Goal: Browse casually: Explore the website without a specific task or goal

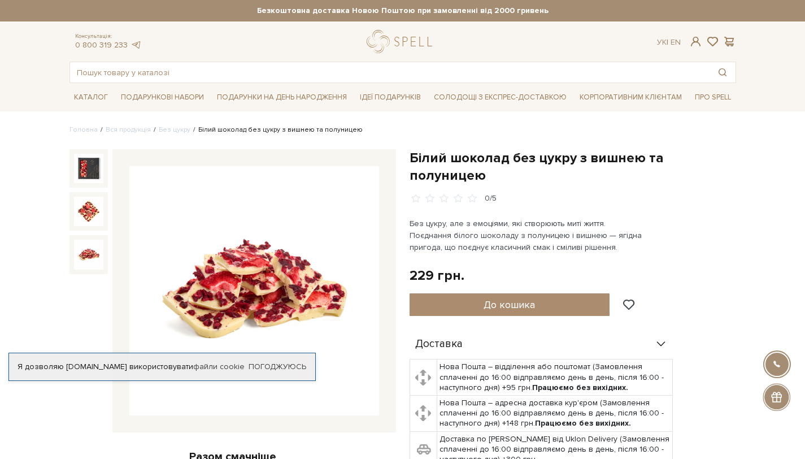
click at [89, 258] on img at bounding box center [88, 254] width 29 height 29
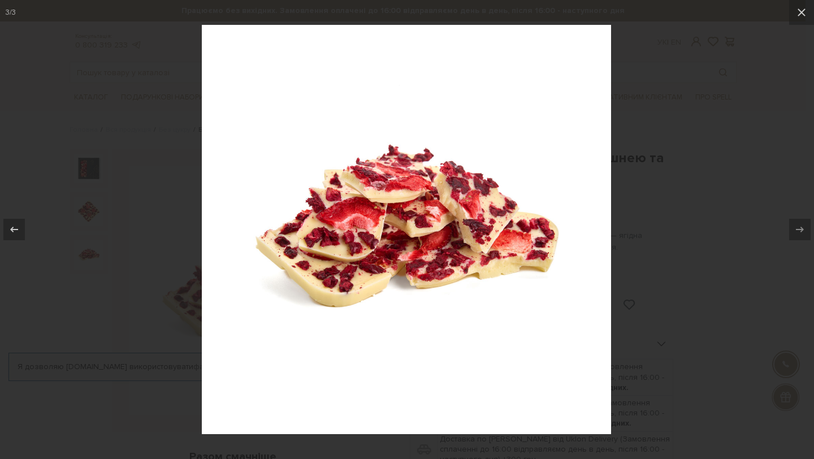
click at [681, 216] on div at bounding box center [407, 229] width 814 height 459
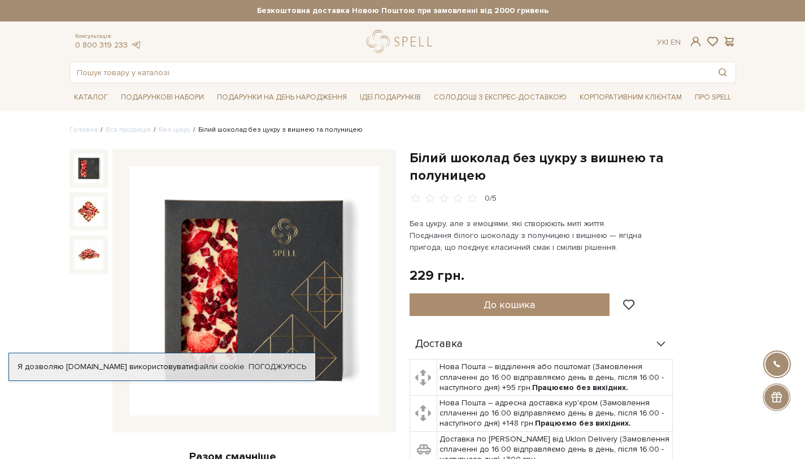
click at [80, 167] on img at bounding box center [88, 168] width 29 height 29
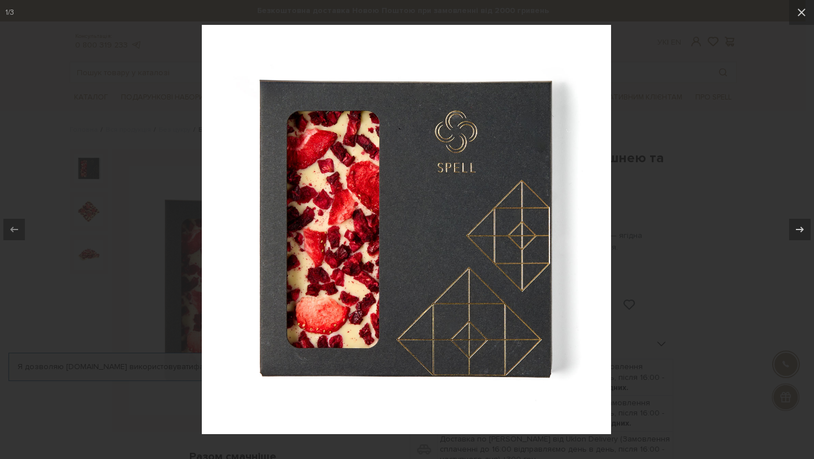
click at [693, 204] on div at bounding box center [407, 229] width 814 height 459
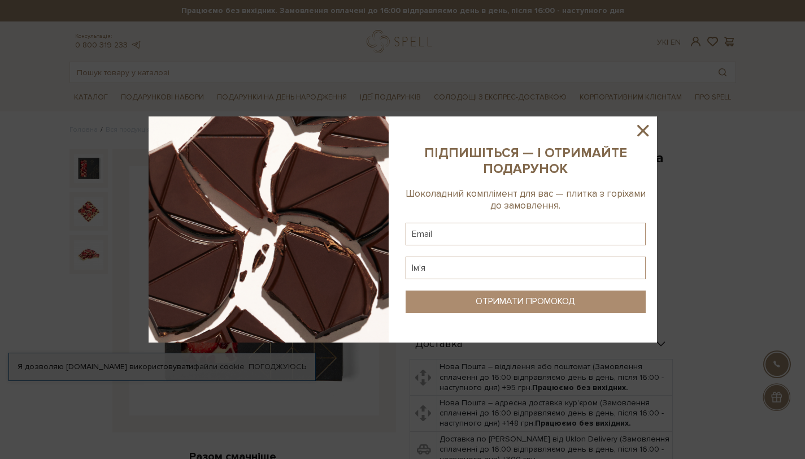
click at [646, 127] on icon at bounding box center [642, 130] width 11 height 11
